Goal: Information Seeking & Learning: Learn about a topic

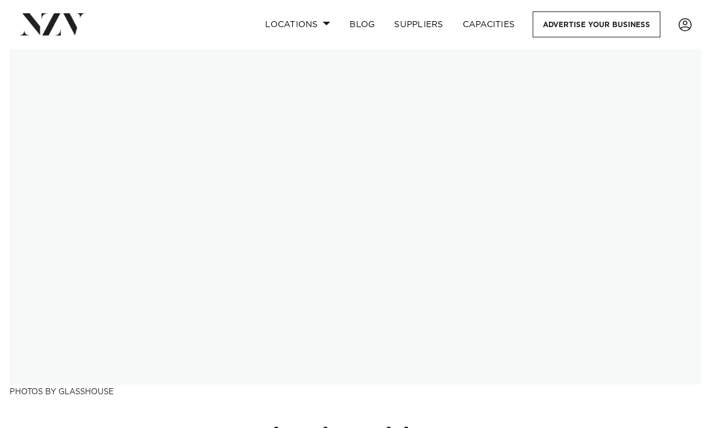
scroll to position [-10, 0]
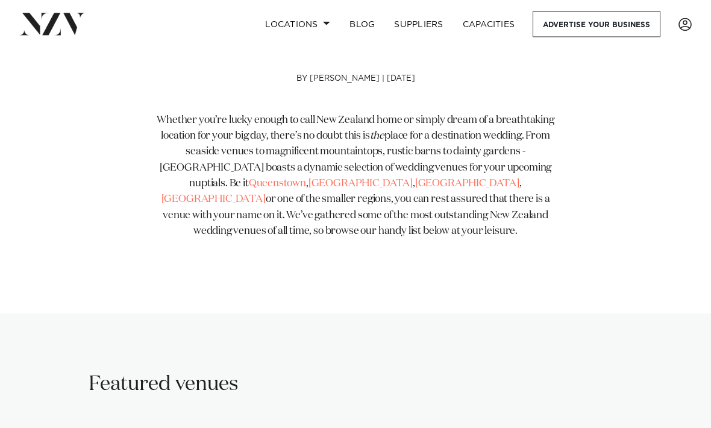
scroll to position [407, 0]
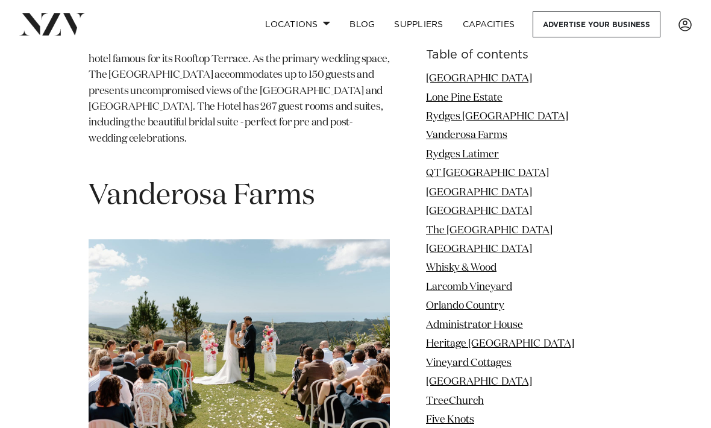
scroll to position [2596, 0]
click at [140, 240] on img at bounding box center [239, 340] width 301 height 201
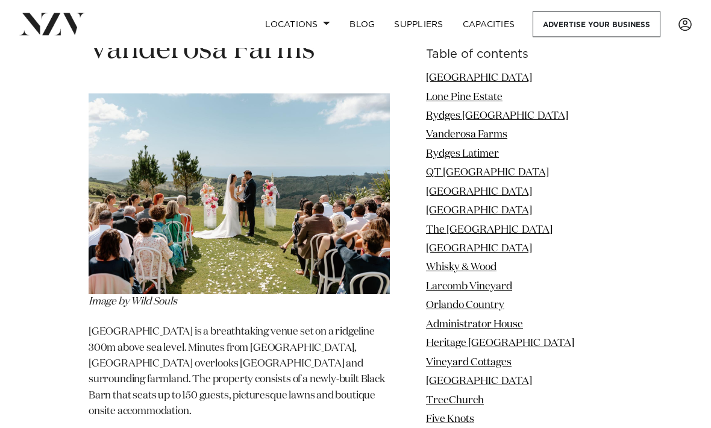
scroll to position [2751, 0]
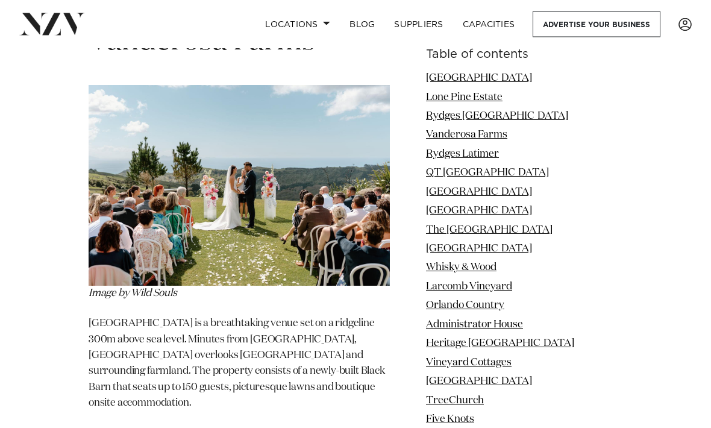
click at [127, 316] on p "[GEOGRAPHIC_DATA] is a breathtaking venue set on a ridgeline 300m above sea lev…" at bounding box center [239, 371] width 301 height 111
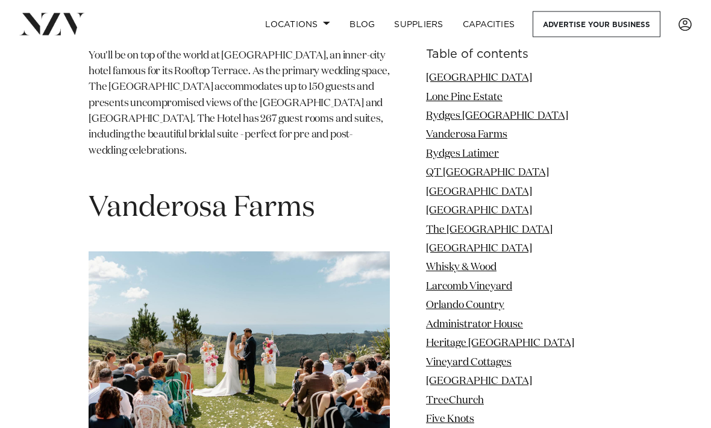
scroll to position [2566, 0]
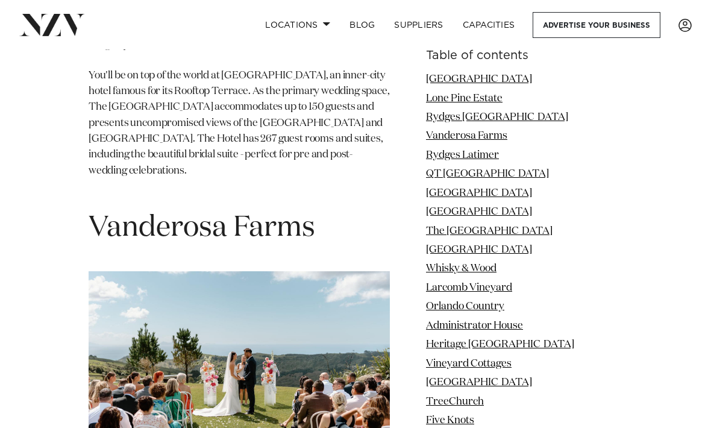
click at [507, 140] on link "Vanderosa Farms" at bounding box center [466, 135] width 81 height 10
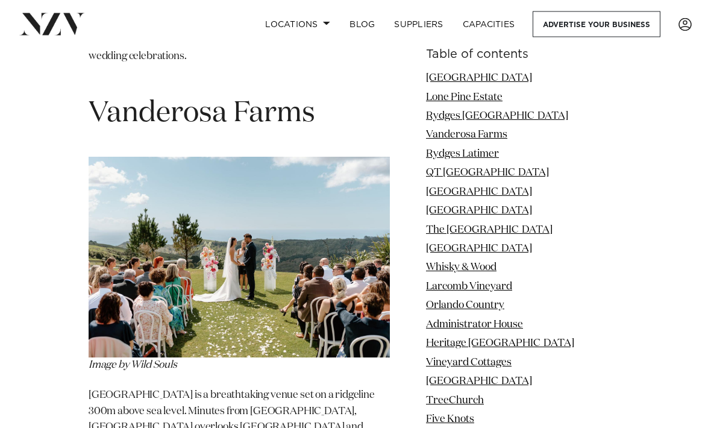
scroll to position [2680, 0]
